Goal: Task Accomplishment & Management: Use online tool/utility

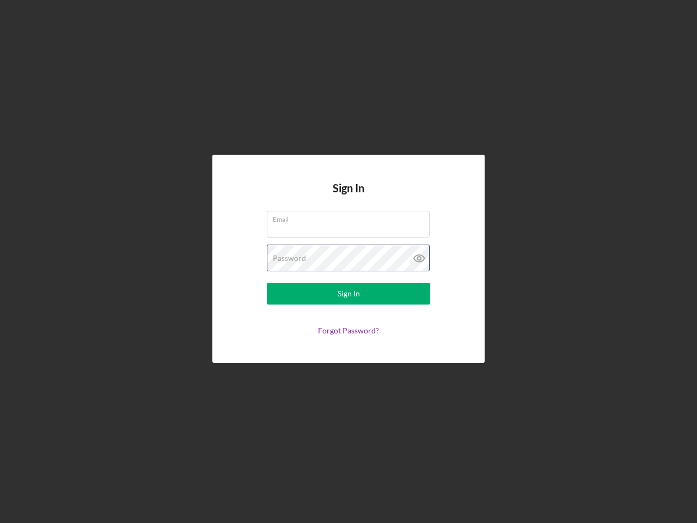
click at [348, 261] on div "Password" at bounding box center [348, 257] width 163 height 27
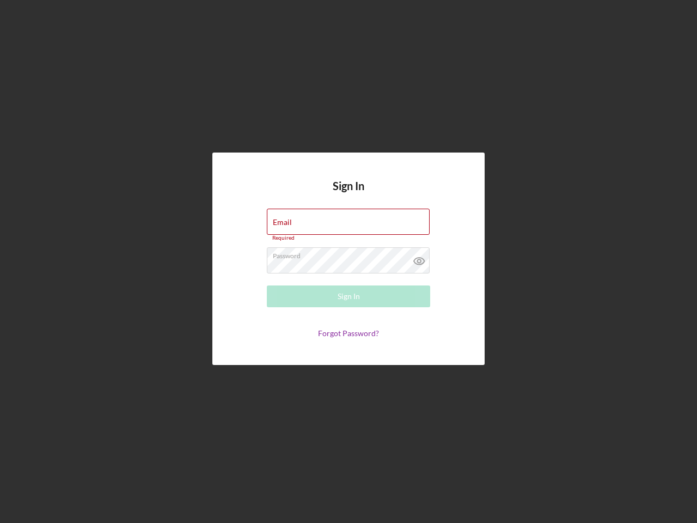
click at [419, 258] on icon at bounding box center [419, 260] width 27 height 27
